Goal: Obtain resource: Download file/media

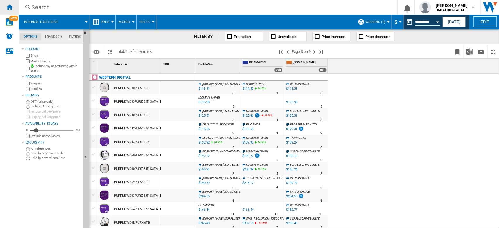
scroll to position [234, 0]
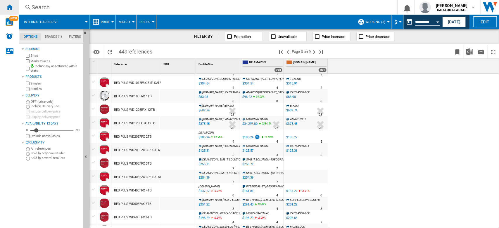
click at [8, 9] on ng-md-icon "Home" at bounding box center [9, 7] width 7 height 7
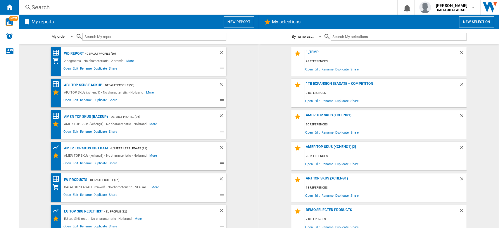
click at [475, 26] on button "New selection" at bounding box center [476, 21] width 35 height 11
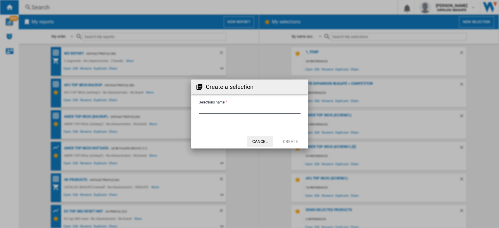
click at [220, 108] on input "Selection's name'" at bounding box center [250, 109] width 102 height 9
type input "**********"
click at [295, 141] on button "Create" at bounding box center [291, 141] width 26 height 11
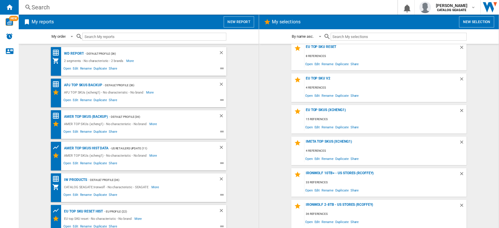
scroll to position [258, 0]
click at [485, 25] on button "New selection" at bounding box center [476, 21] width 35 height 11
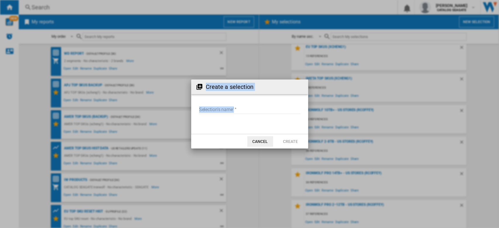
click at [251, 105] on md-input-container "Selection's name'" at bounding box center [249, 113] width 103 height 17
click at [243, 109] on input "Selection's name'" at bounding box center [250, 109] width 102 height 9
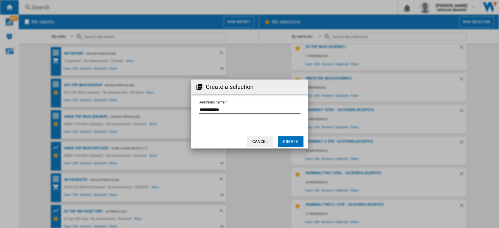
type input "**********"
click at [288, 139] on button "Create" at bounding box center [291, 141] width 26 height 11
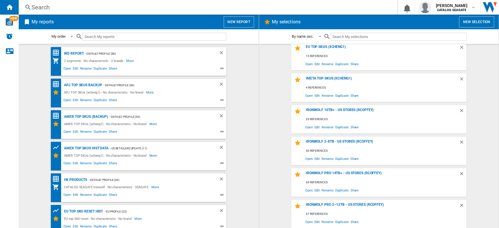
click at [267, 115] on wk-selection "IronWolf 10TB+ - US Stores (rcoffey) 33 references Open Edit Rename Duplicate S…" at bounding box center [379, 119] width 228 height 29
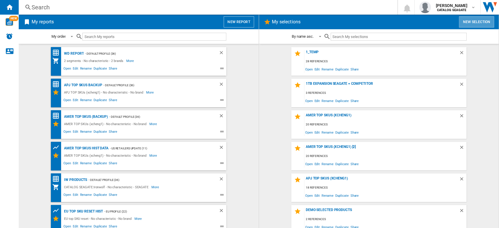
click at [477, 23] on button "New selection" at bounding box center [476, 21] width 35 height 11
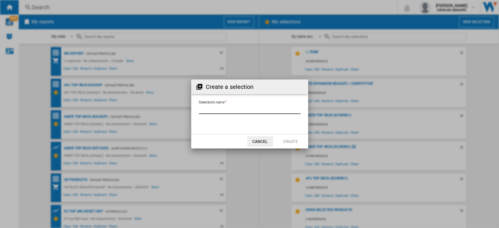
click at [248, 109] on input "Selection's name'" at bounding box center [250, 109] width 102 height 9
type input "**********"
click at [295, 142] on button "Create" at bounding box center [291, 141] width 26 height 11
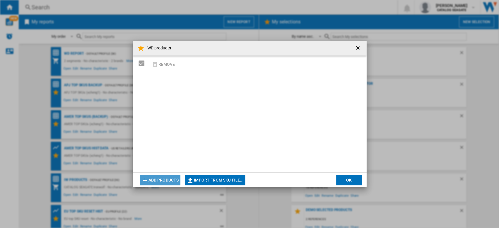
click at [163, 179] on button "Add products" at bounding box center [160, 180] width 41 height 11
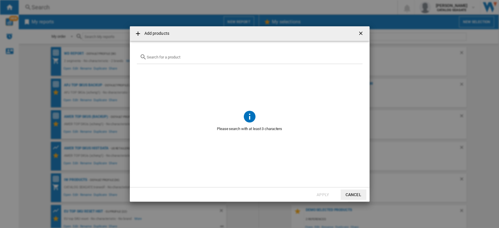
click at [175, 56] on input "text" at bounding box center [253, 57] width 213 height 4
type input "w"
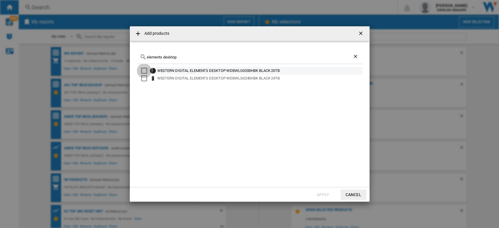
click at [145, 71] on div "Select" at bounding box center [144, 71] width 6 height 6
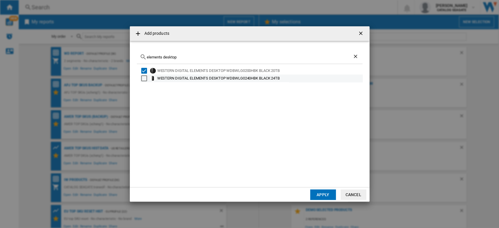
click at [144, 77] on div "Select" at bounding box center [144, 78] width 6 height 6
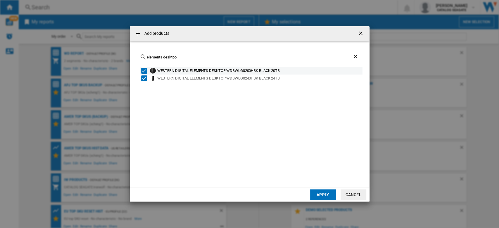
click at [146, 71] on div "Select" at bounding box center [144, 71] width 6 height 6
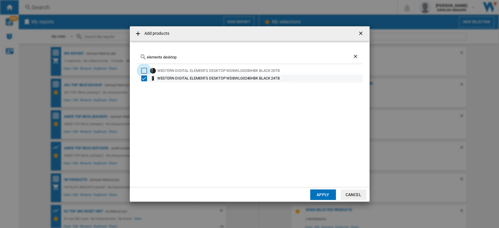
click at [144, 79] on div "Select" at bounding box center [144, 78] width 6 height 6
click at [145, 79] on div "Select" at bounding box center [144, 78] width 6 height 6
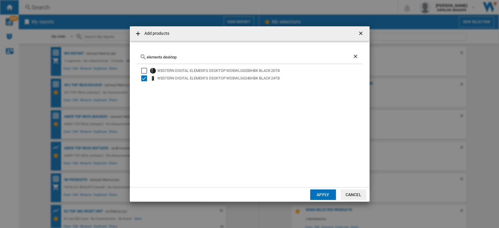
click at [186, 54] on div "elements desktop" at bounding box center [250, 57] width 226 height 14
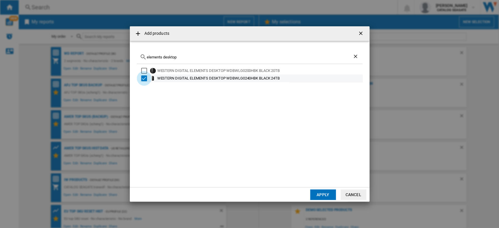
click at [143, 79] on div "Select" at bounding box center [144, 78] width 6 height 6
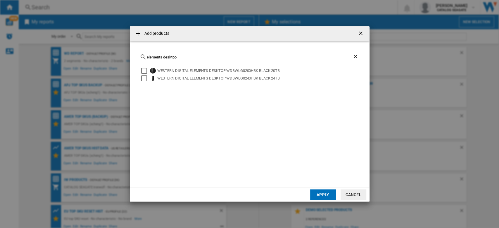
drag, startPoint x: 189, startPoint y: 57, endPoint x: 134, endPoint y: 51, distance: 55.2
click at [134, 51] on md-dialog-content "elements desktop WESTERN DIGITAL ELEMENTS DESKTOP WDBWLG0200HBK BLACK 20TB WEST…" at bounding box center [250, 114] width 240 height 146
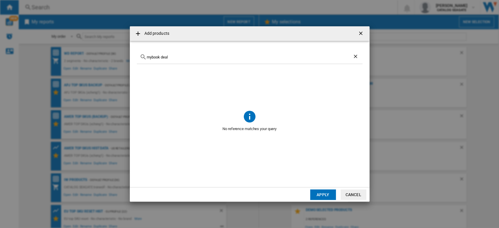
type input "mybook deal"
click at [361, 35] on ng-md-icon "getI18NText('BUTTONS.CLOSE_DIALOG')" at bounding box center [361, 33] width 7 height 7
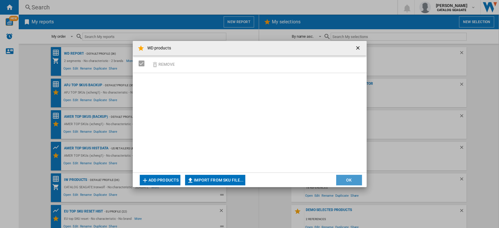
click at [355, 181] on button "OK" at bounding box center [349, 180] width 26 height 11
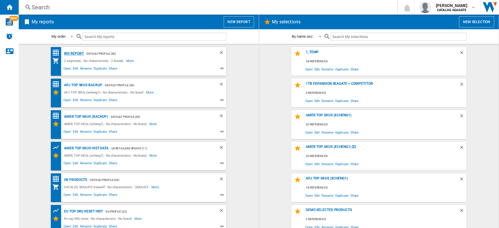
click at [73, 54] on div "WD report" at bounding box center [73, 53] width 21 height 7
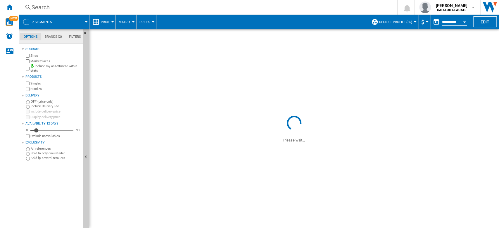
click at [408, 23] on span "Default profile (36)" at bounding box center [395, 22] width 33 height 4
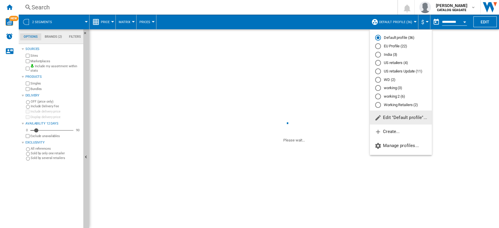
click at [388, 81] on md-radio-button "WD (2)" at bounding box center [400, 80] width 51 height 6
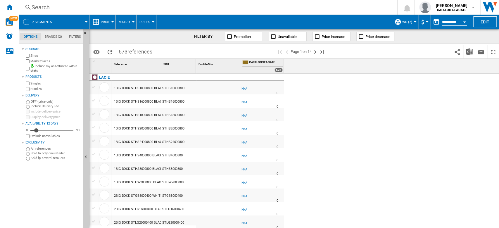
click at [409, 23] on span "WD (2)" at bounding box center [407, 22] width 10 height 4
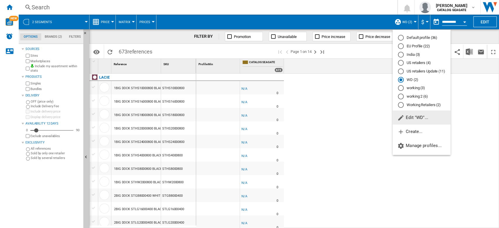
click at [341, 98] on md-backdrop at bounding box center [249, 114] width 499 height 228
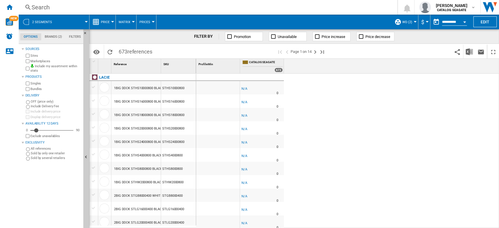
click at [87, 20] on md-menu "2 segments" at bounding box center [54, 22] width 71 height 15
click at [87, 22] on div at bounding box center [86, 21] width 3 height 1
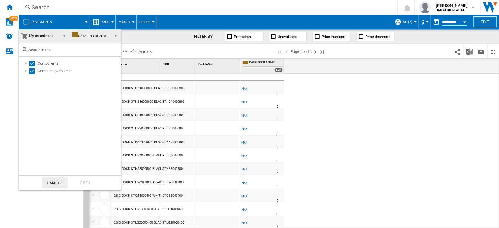
click at [63, 35] on span at bounding box center [62, 35] width 7 height 8
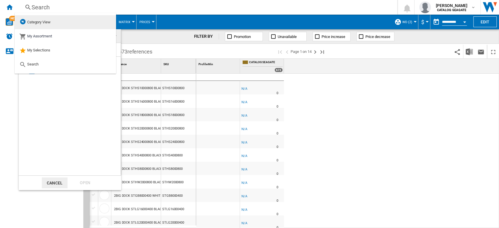
click at [51, 18] on md-option "Category View" at bounding box center [65, 22] width 101 height 14
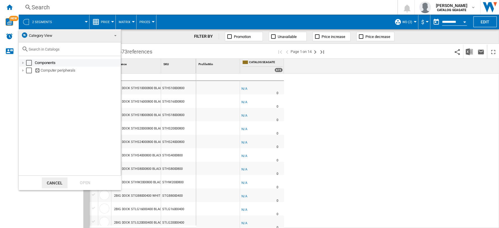
click at [27, 61] on div "Select" at bounding box center [29, 63] width 6 height 6
click at [30, 72] on div "Select" at bounding box center [29, 71] width 6 height 6
click at [23, 62] on div at bounding box center [23, 63] width 6 height 6
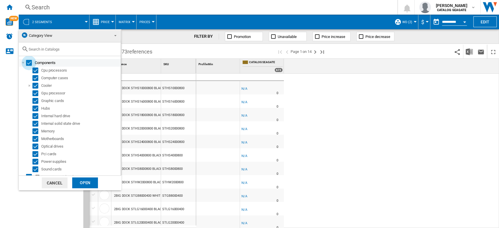
click at [27, 63] on div "Select" at bounding box center [29, 63] width 6 height 6
click at [409, 95] on md-backdrop at bounding box center [249, 114] width 499 height 228
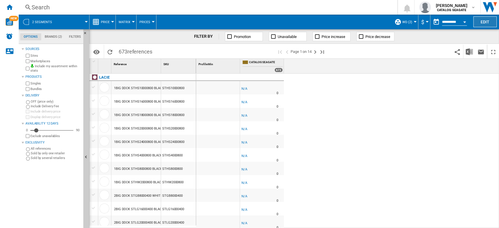
click at [487, 24] on button "Edit" at bounding box center [484, 21] width 23 height 11
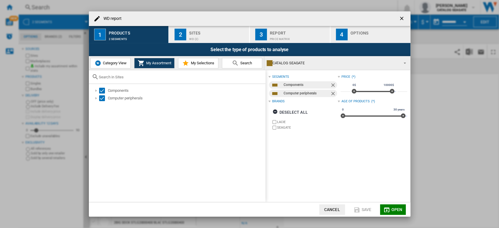
click at [115, 63] on span "Category View" at bounding box center [113, 63] width 25 height 4
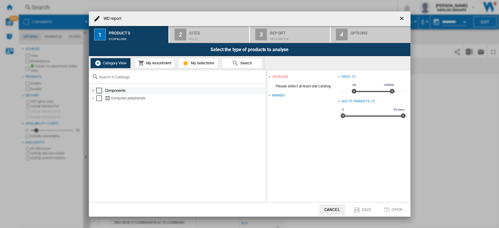
click at [120, 90] on div "Components" at bounding box center [185, 91] width 160 height 6
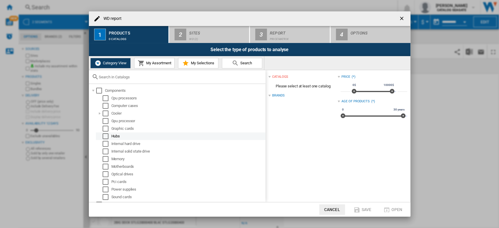
scroll to position [6, 0]
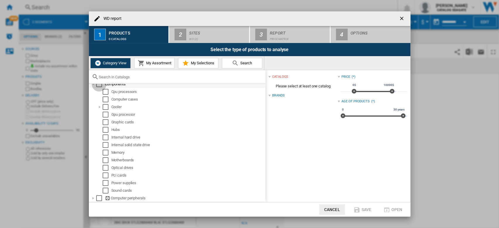
click at [96, 84] on div "Select" at bounding box center [99, 84] width 6 height 6
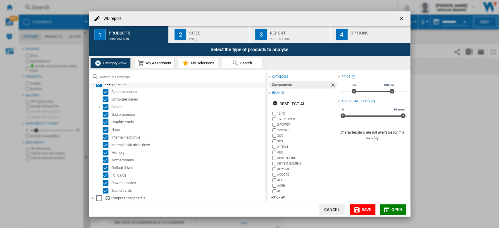
click at [100, 86] on div "Select" at bounding box center [99, 84] width 6 height 6
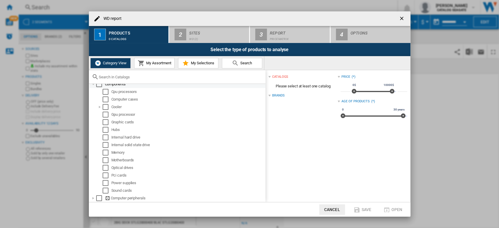
click at [94, 85] on div at bounding box center [93, 84] width 6 height 6
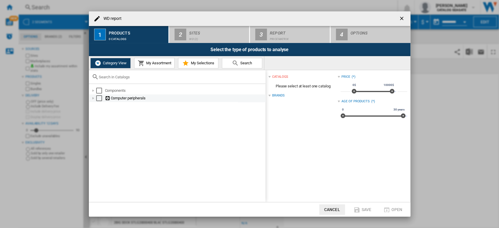
click at [94, 99] on div at bounding box center [93, 98] width 6 height 6
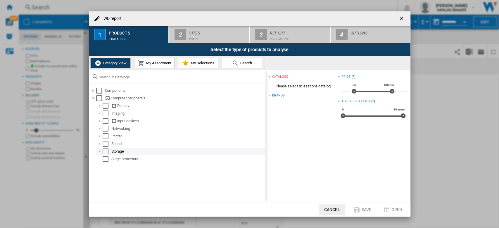
click at [101, 151] on div at bounding box center [100, 151] width 6 height 6
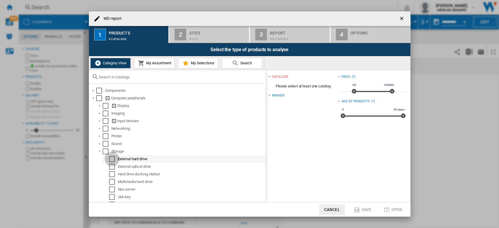
click at [113, 159] on div "Select" at bounding box center [112, 159] width 6 height 6
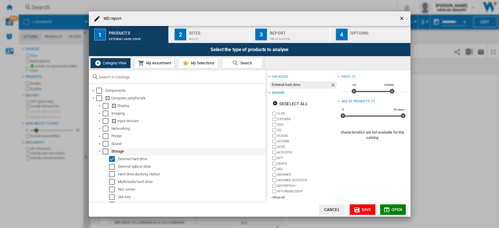
click at [104, 151] on div "Select" at bounding box center [106, 151] width 6 height 6
click at [100, 151] on div at bounding box center [100, 151] width 6 height 6
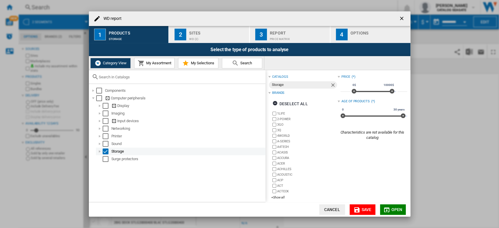
click at [104, 151] on div "Select" at bounding box center [106, 151] width 6 height 6
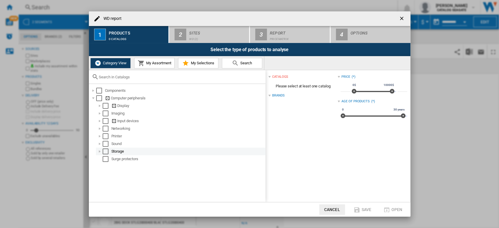
click at [107, 151] on div "Select" at bounding box center [106, 151] width 6 height 6
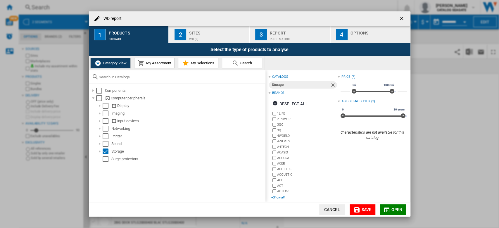
click at [277, 198] on div "+Show all" at bounding box center [304, 197] width 66 height 4
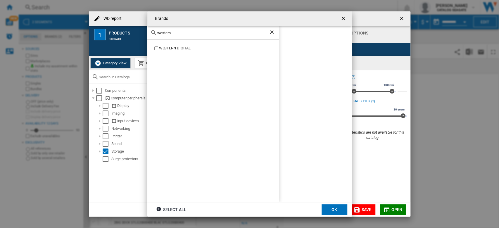
type input "western"
click at [181, 47] on div "WESTERN DIGITAL" at bounding box center [219, 49] width 120 height 6
drag, startPoint x: 342, startPoint y: 210, endPoint x: 387, endPoint y: 205, distance: 45.8
click at [341, 210] on button "OK" at bounding box center [334, 209] width 26 height 11
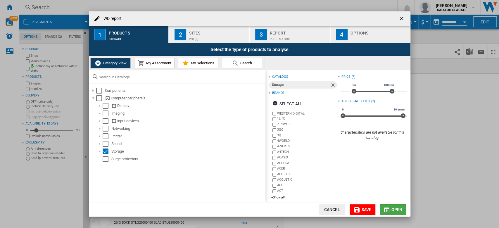
click at [393, 208] on span "Open" at bounding box center [396, 209] width 11 height 5
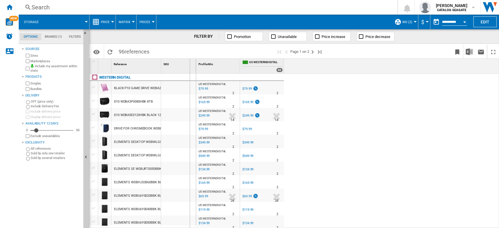
drag, startPoint x: 161, startPoint y: 69, endPoint x: 189, endPoint y: 72, distance: 28.5
click at [189, 72] on div "SKU 1" at bounding box center [178, 66] width 35 height 15
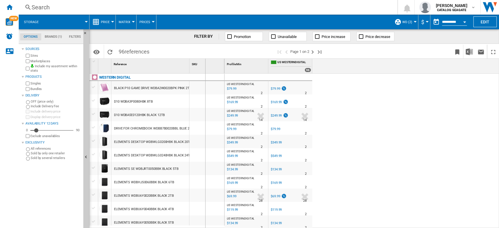
drag, startPoint x: 189, startPoint y: 70, endPoint x: 205, endPoint y: 71, distance: 15.5
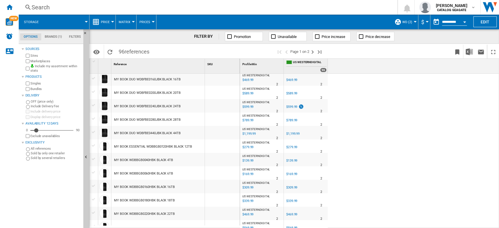
scroll to position [292, 0]
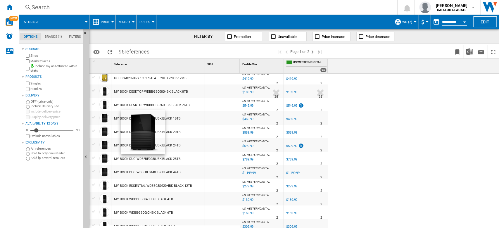
click at [106, 116] on div at bounding box center [104, 118] width 10 height 10
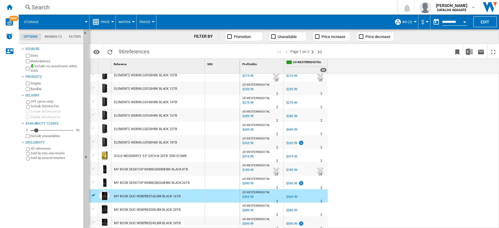
scroll to position [175, 0]
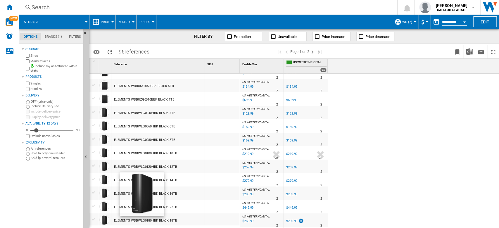
drag, startPoint x: 186, startPoint y: 179, endPoint x: 107, endPoint y: 179, distance: 79.2
click at [107, 173] on div "ELEMENTS WDBWLG0140HBK BLACK 14TB" at bounding box center [164, 173] width 151 height 0
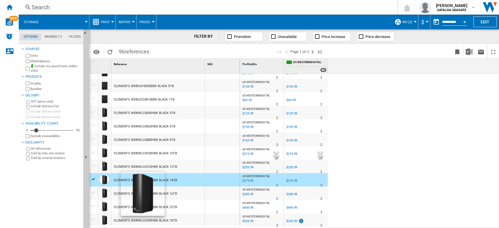
click at [104, 178] on div at bounding box center [104, 179] width 10 height 10
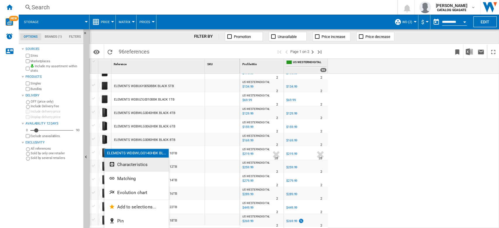
click at [145, 165] on span "Characteristics" at bounding box center [132, 164] width 30 height 5
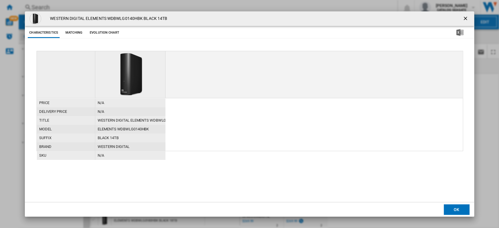
click at [146, 120] on div "WESTERN DIGITAL ELEMENTS WDBWLG0140HBK BLACK 14TB" at bounding box center [130, 120] width 70 height 9
copy div "WESTERN DIGITAL ELEMENTS WDBWLG0140HBK BLACK 14TB"
click at [462, 18] on button "Product popup" at bounding box center [466, 19] width 12 height 12
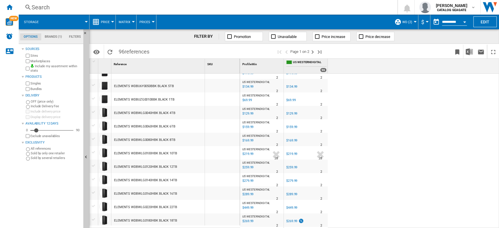
click at [250, 167] on div "$259.99" at bounding box center [247, 168] width 12 height 6
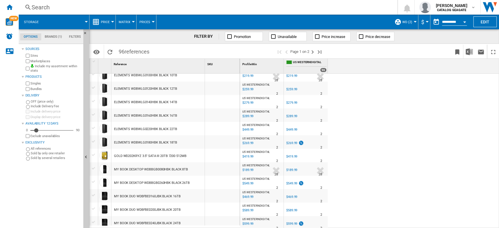
scroll to position [136, 0]
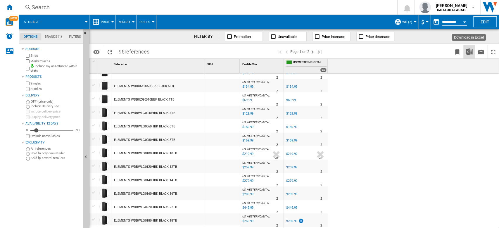
click at [471, 56] on button "Download in Excel" at bounding box center [469, 52] width 12 height 14
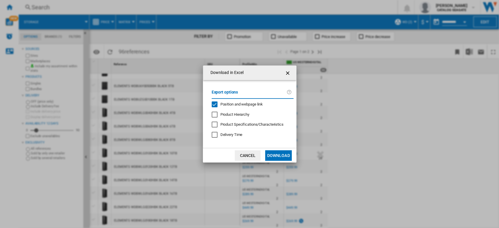
click at [245, 102] on span "Position and webpage link" at bounding box center [241, 104] width 43 height 4
click at [283, 155] on button "Download" at bounding box center [278, 155] width 26 height 11
